Goal: Information Seeking & Learning: Learn about a topic

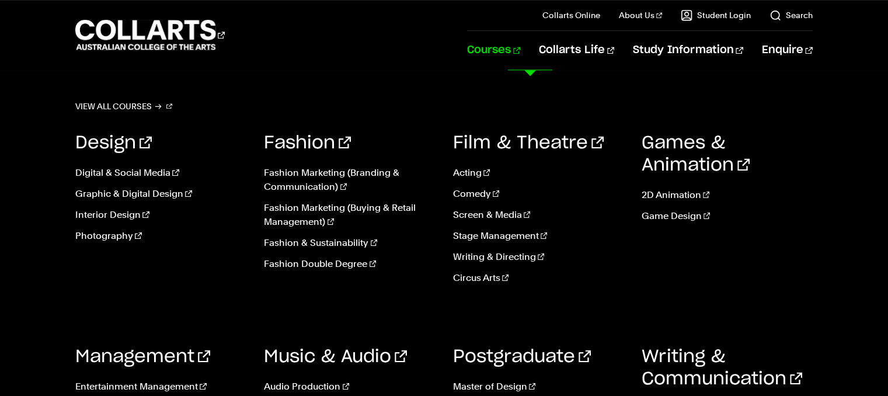
scroll to position [1540, 0]
click at [673, 213] on link "Game Design" at bounding box center [727, 216] width 171 height 14
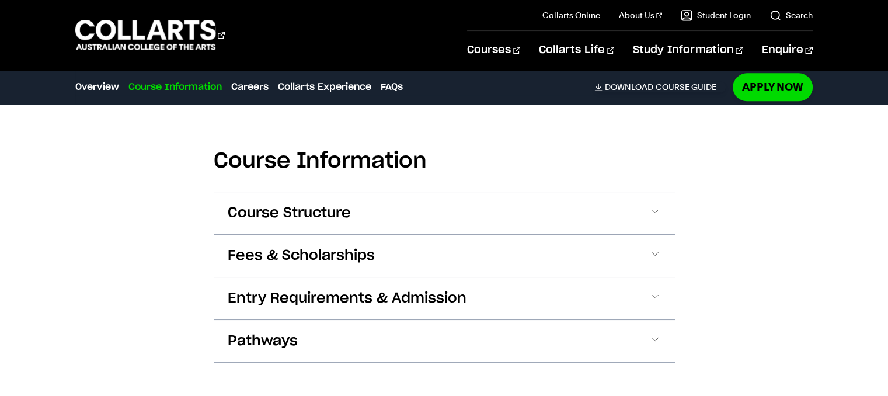
scroll to position [1483, 0]
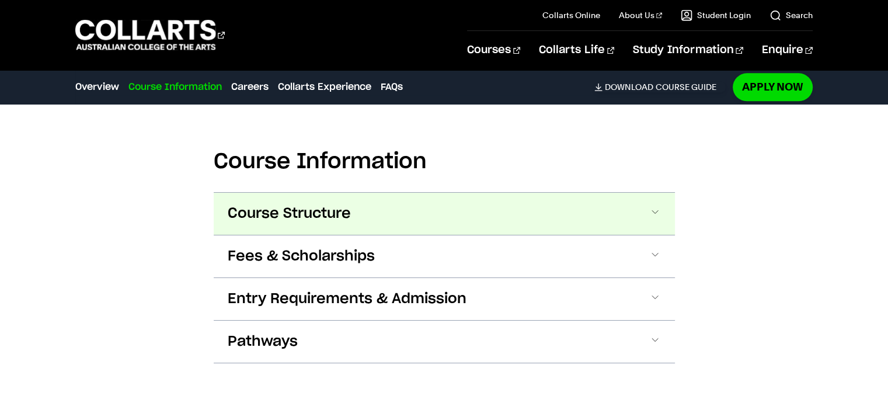
click at [622, 220] on button "Course Structure" at bounding box center [444, 214] width 461 height 42
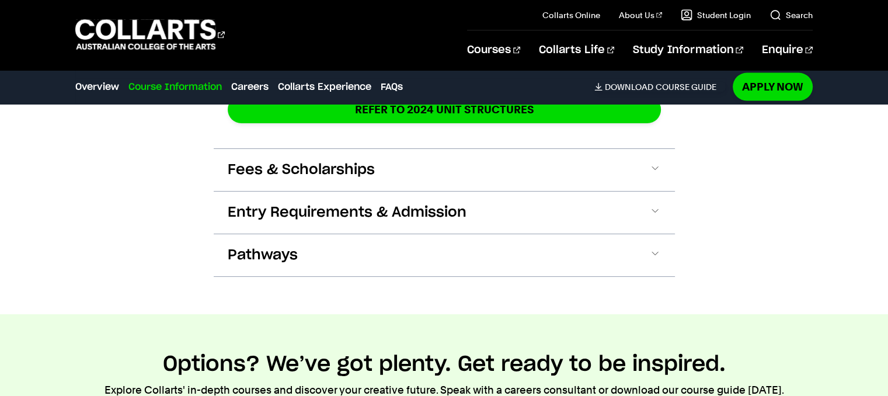
scroll to position [2424, 0]
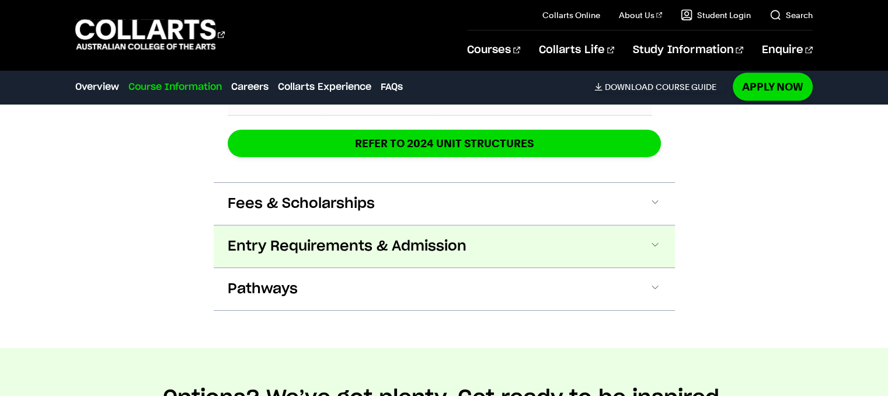
drag, startPoint x: 653, startPoint y: 222, endPoint x: 639, endPoint y: 225, distance: 14.4
click at [639, 225] on div "Entry Requirements & Admission How to apply There are no cookie-cutter moulds t…" at bounding box center [444, 246] width 461 height 43
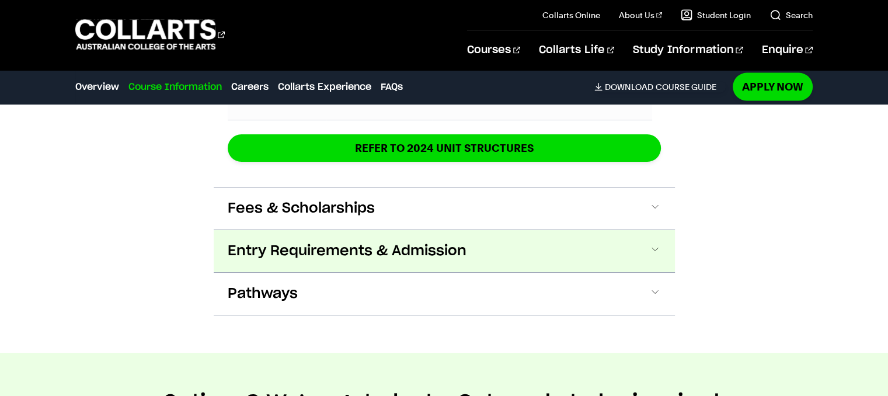
scroll to position [2424, 0]
